Goal: Transaction & Acquisition: Subscribe to service/newsletter

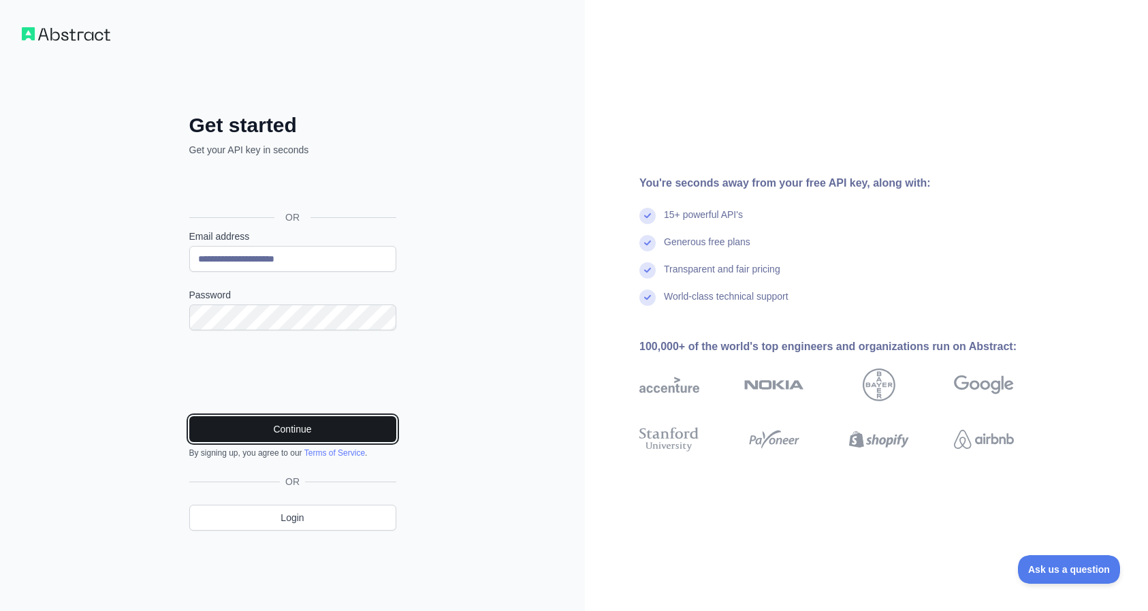
click at [341, 431] on button "Continue" at bounding box center [292, 429] width 207 height 26
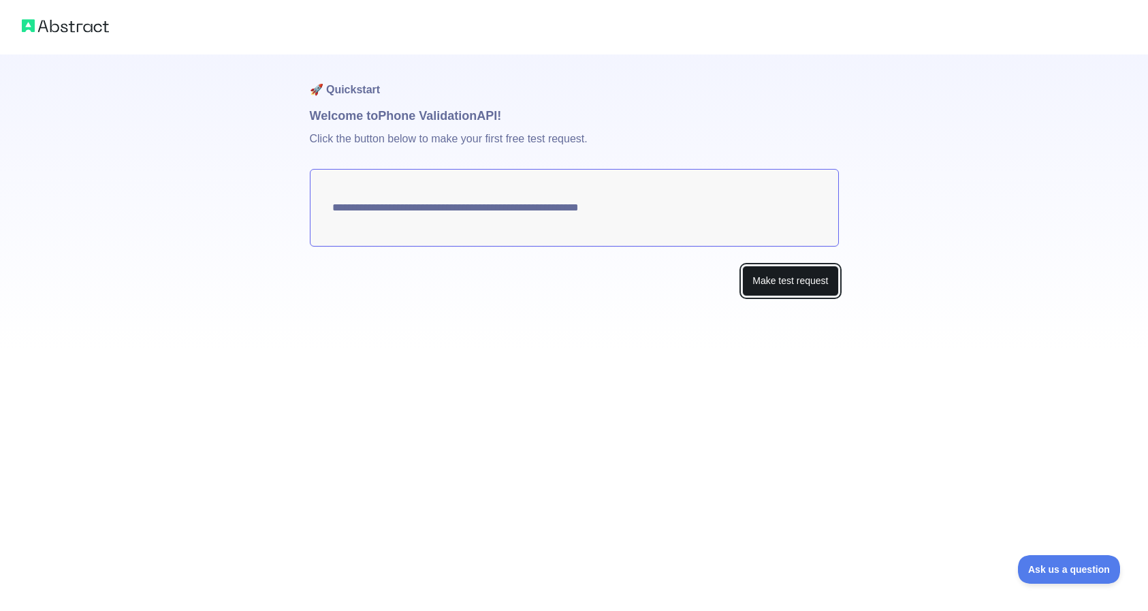
click at [765, 284] on button "Make test request" at bounding box center [790, 281] width 96 height 31
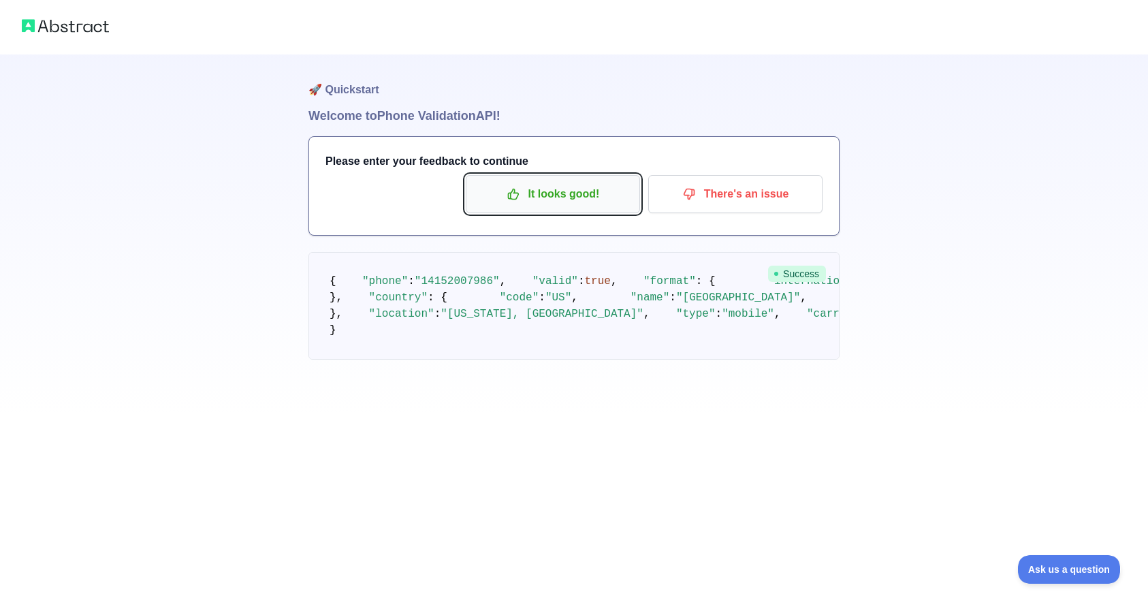
click at [533, 203] on p "It looks good!" at bounding box center [553, 193] width 154 height 23
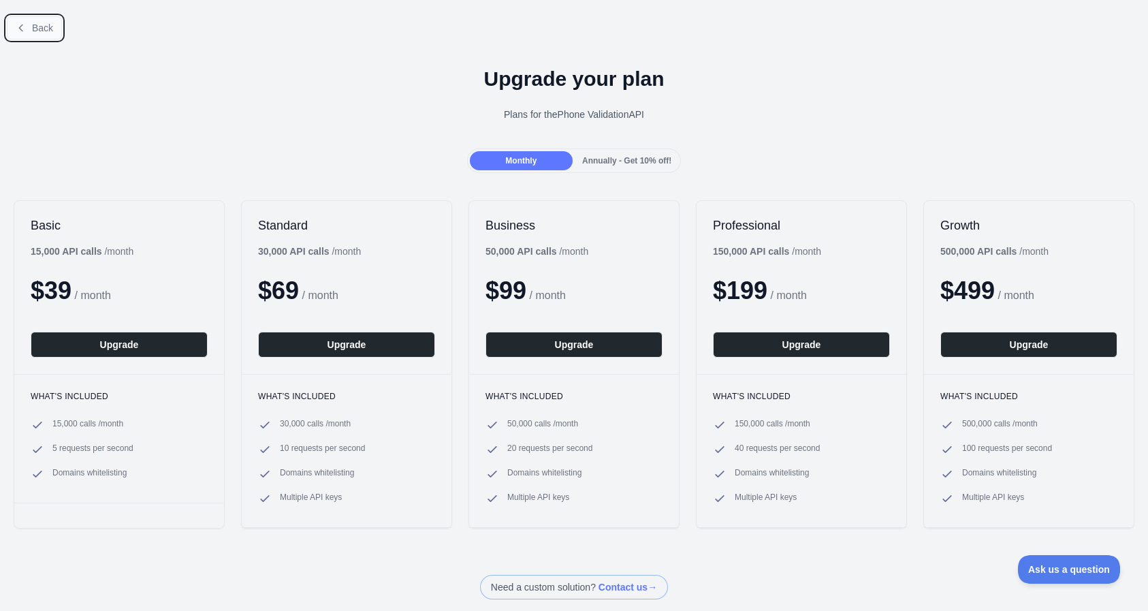
click at [46, 27] on span "Back" at bounding box center [42, 27] width 21 height 11
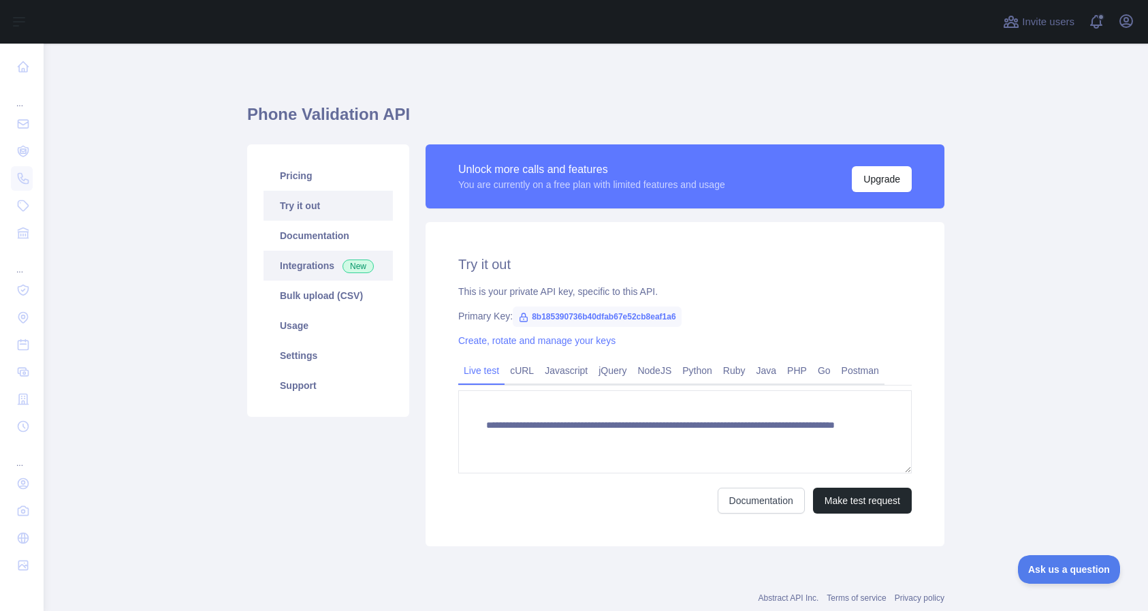
click at [311, 263] on link "Integrations New" at bounding box center [327, 266] width 129 height 30
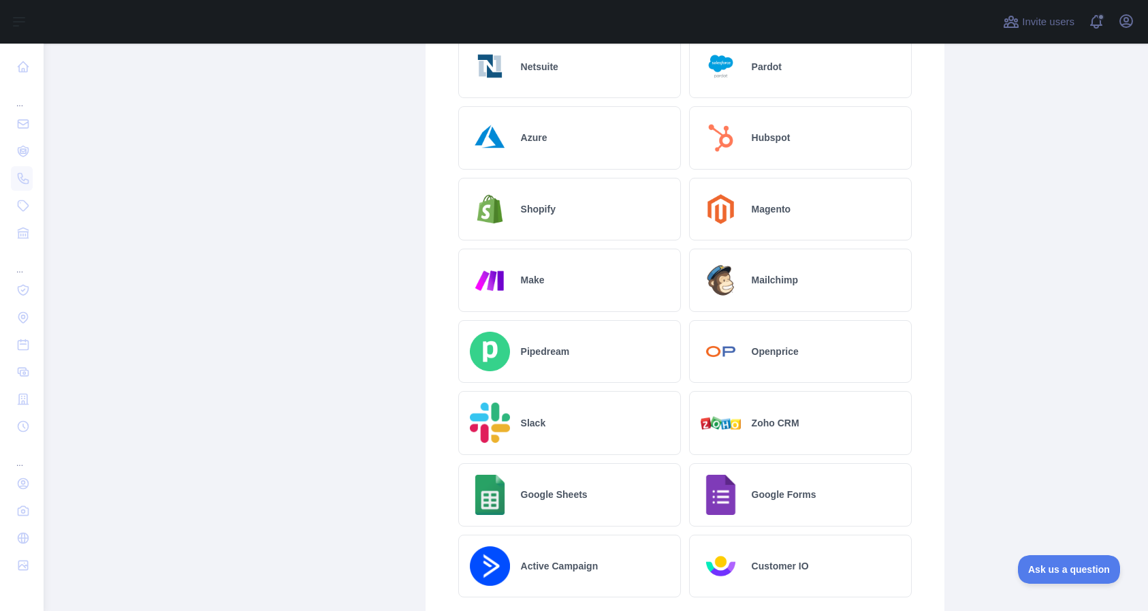
scroll to position [654, 0]
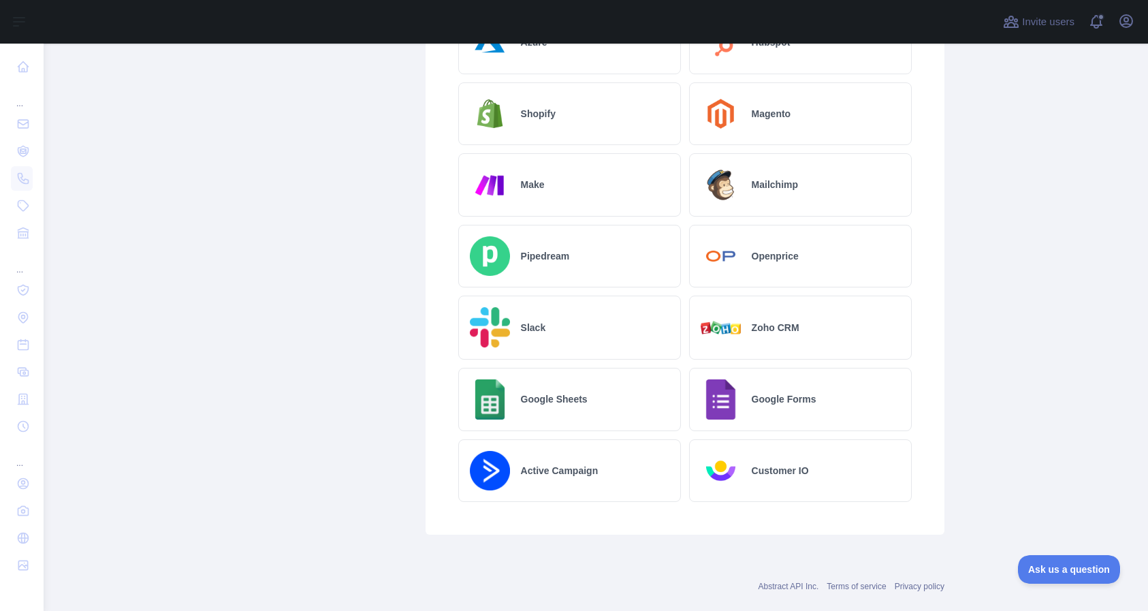
click at [737, 325] on div "Zoho CRM" at bounding box center [800, 327] width 223 height 64
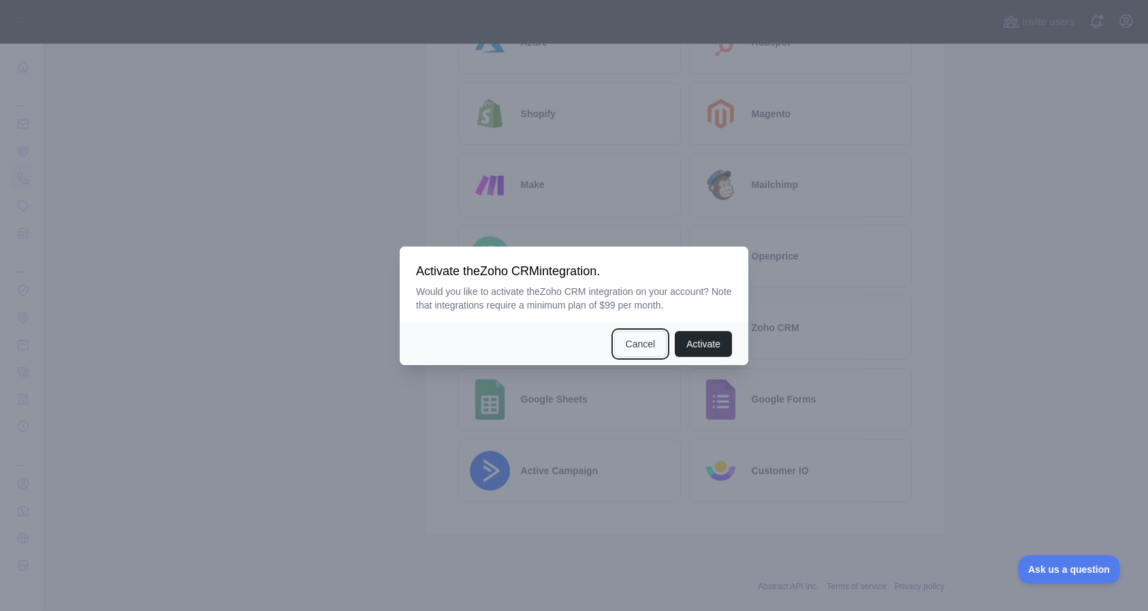
click at [637, 345] on button "Cancel" at bounding box center [640, 344] width 53 height 26
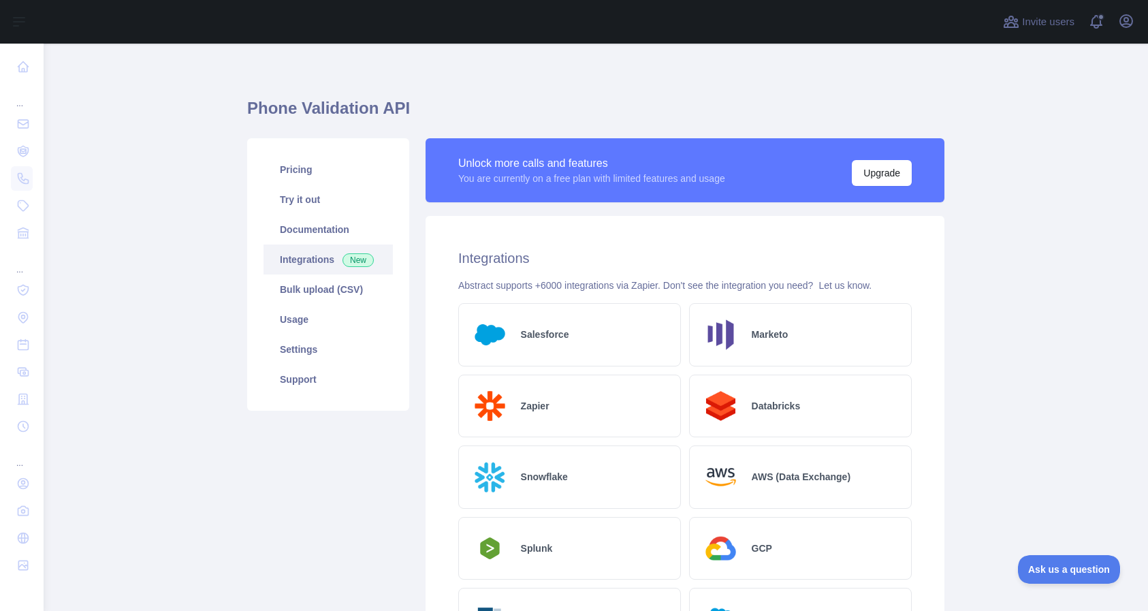
scroll to position [0, 0]
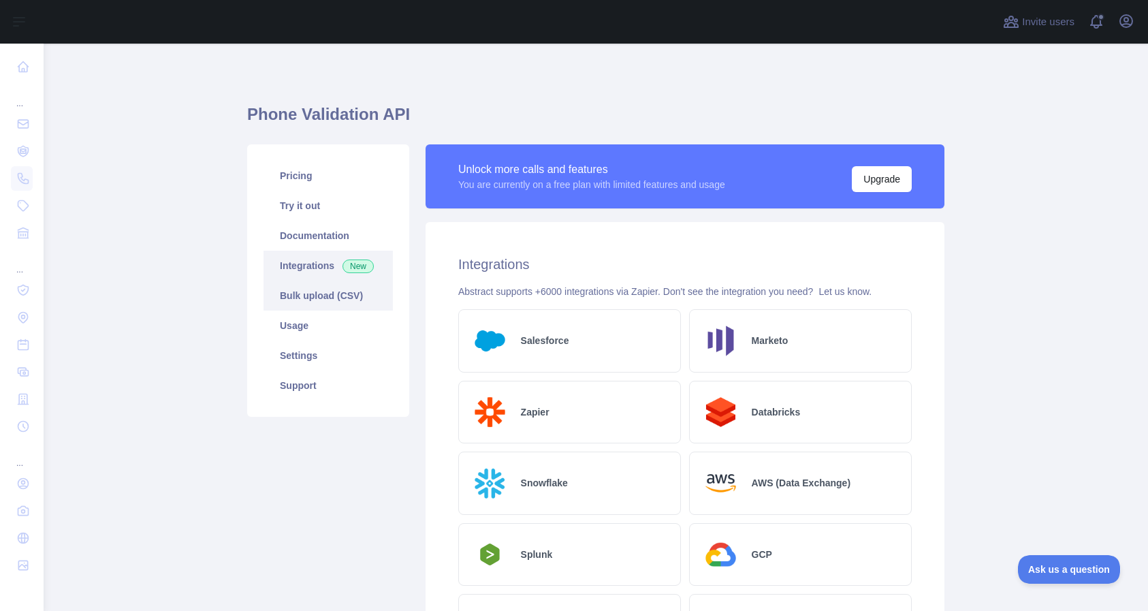
click at [308, 295] on link "Bulk upload (CSV)" at bounding box center [327, 295] width 129 height 30
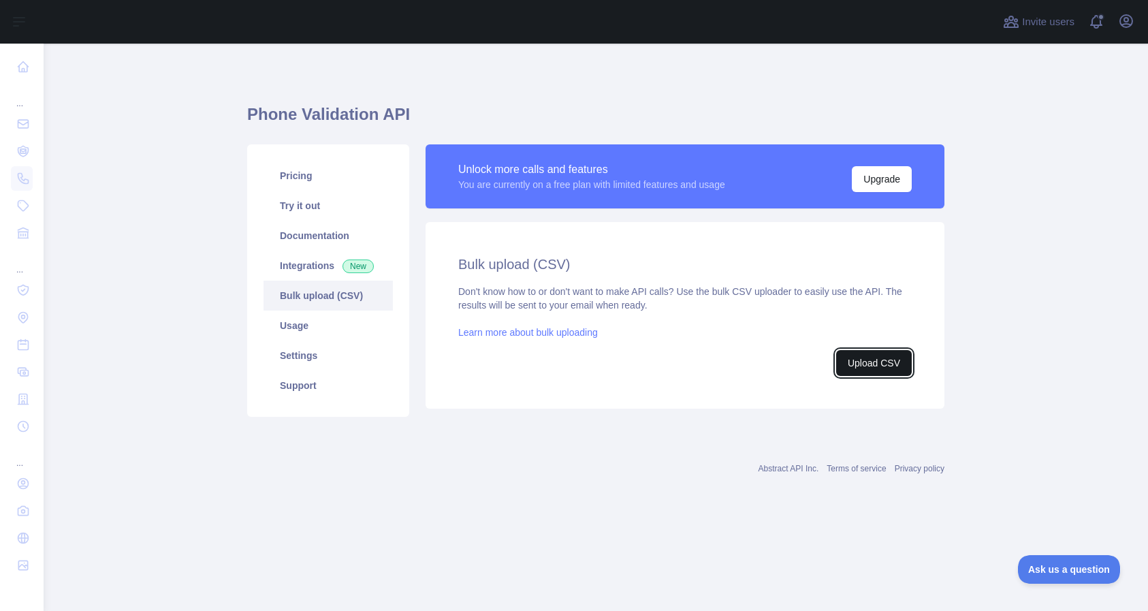
click at [858, 360] on button "Upload CSV" at bounding box center [874, 363] width 76 height 26
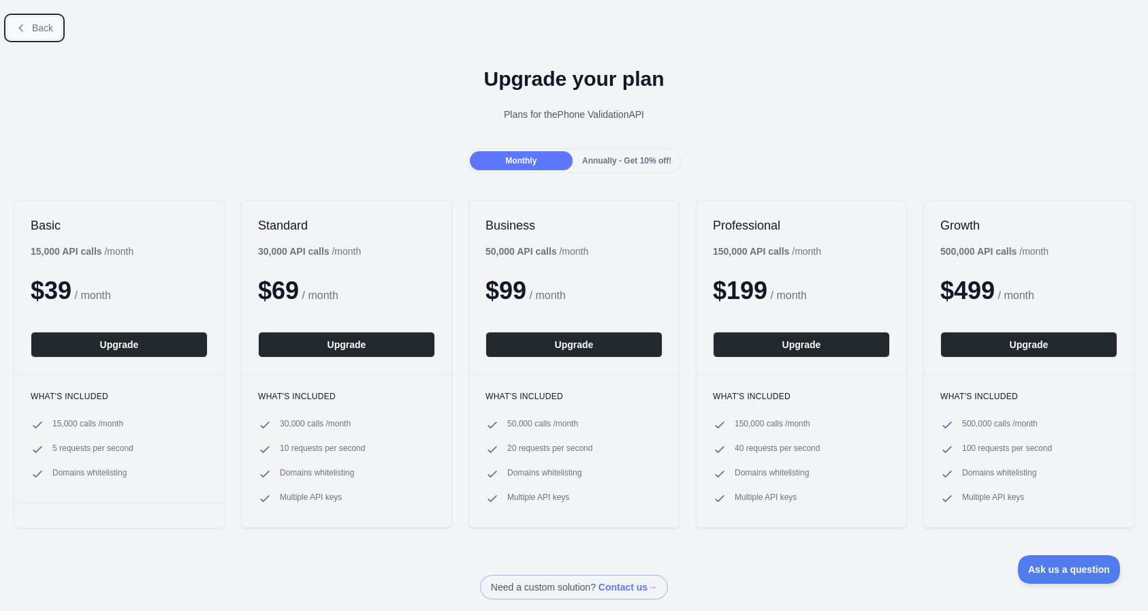
click at [25, 27] on icon at bounding box center [21, 27] width 11 height 11
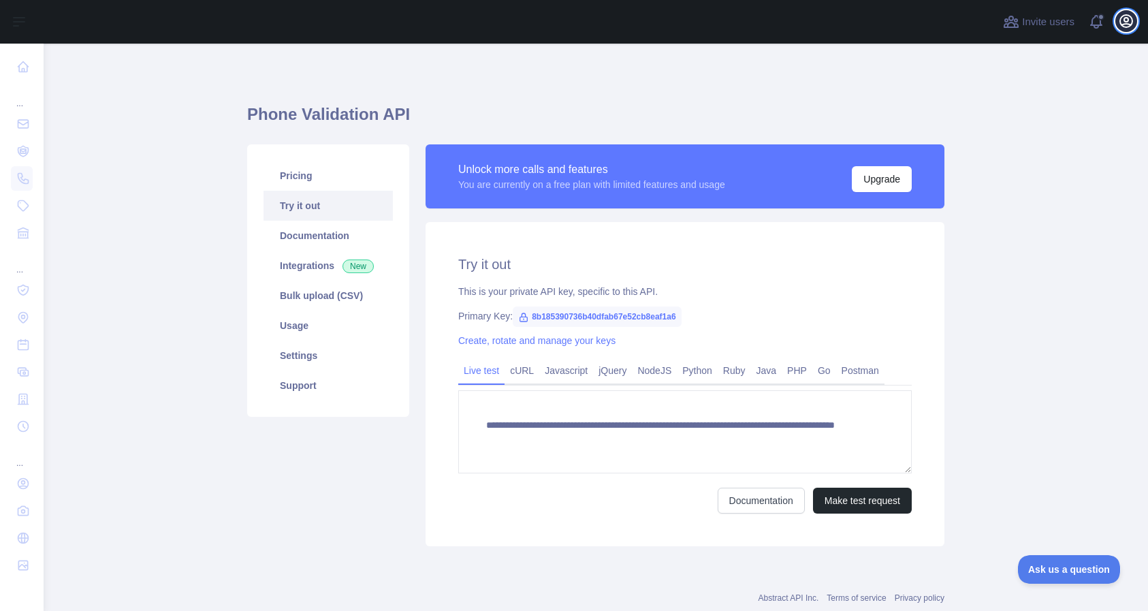
click at [1129, 22] on icon "button" at bounding box center [1126, 21] width 16 height 16
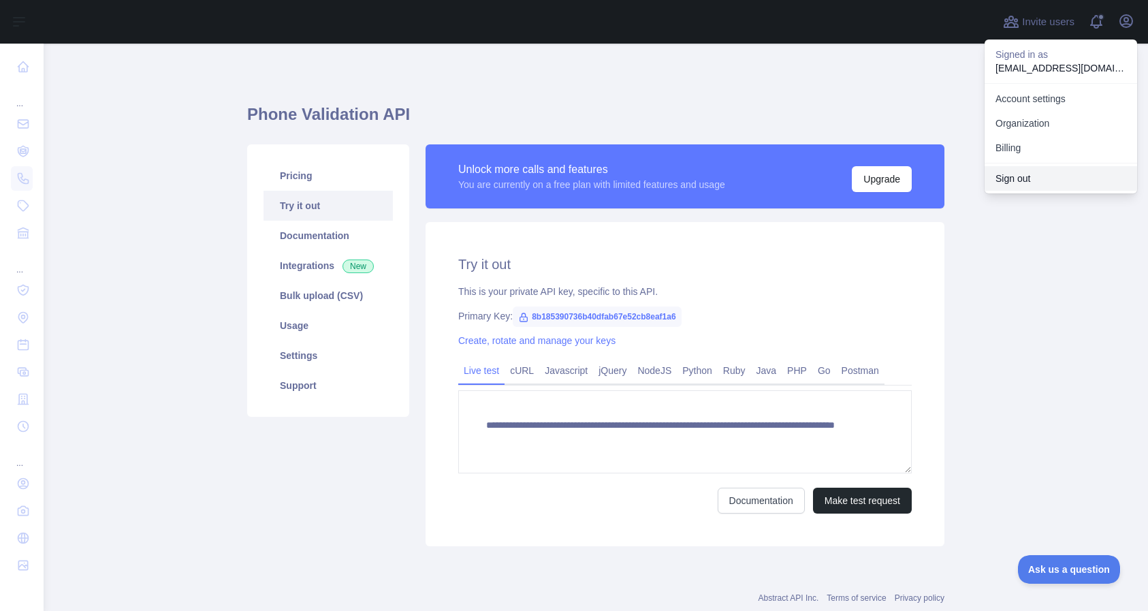
click at [999, 178] on button "Sign out" at bounding box center [1060, 178] width 152 height 25
